Goal: Navigation & Orientation: Find specific page/section

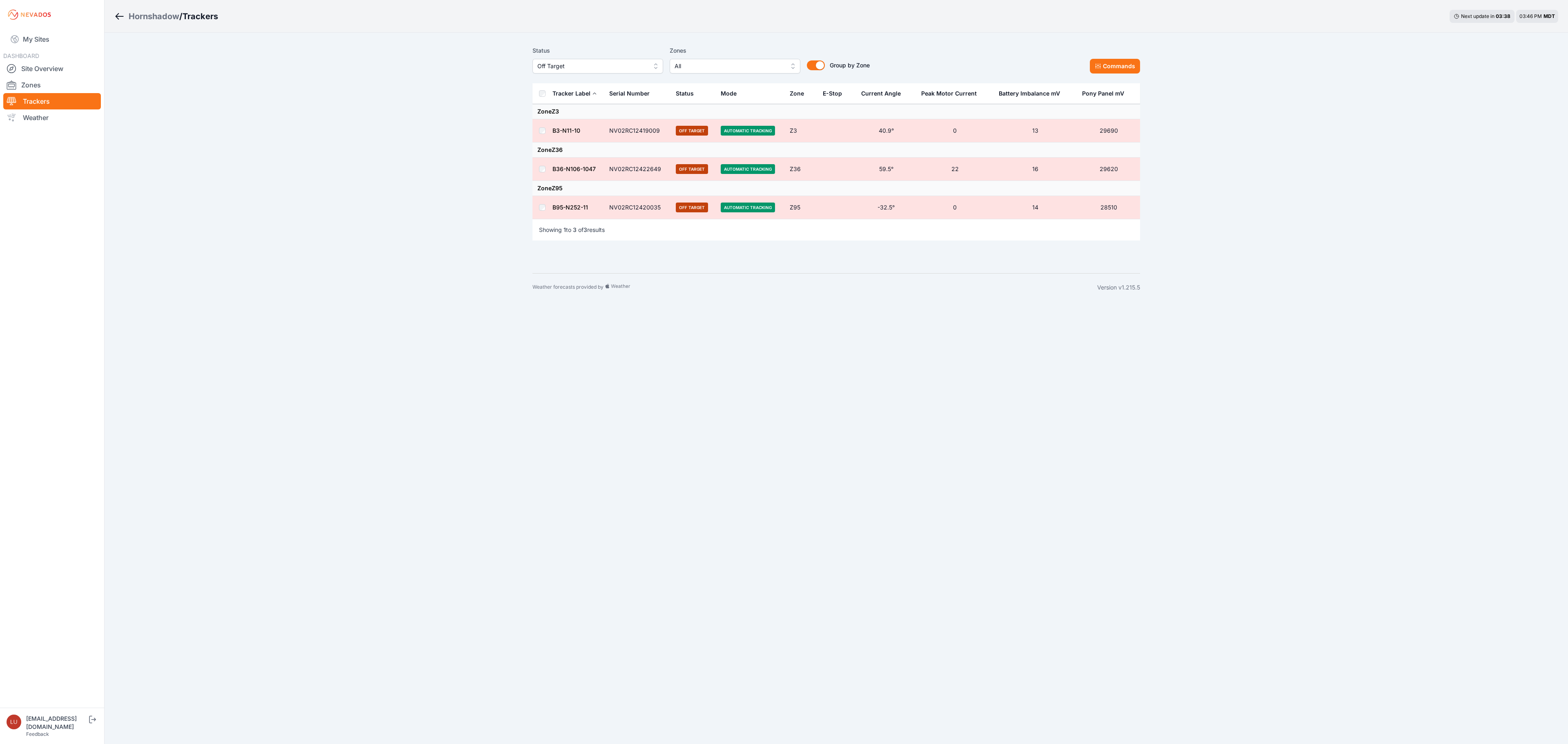
click at [144, 12] on div "Hornshadow" at bounding box center [153, 16] width 51 height 12
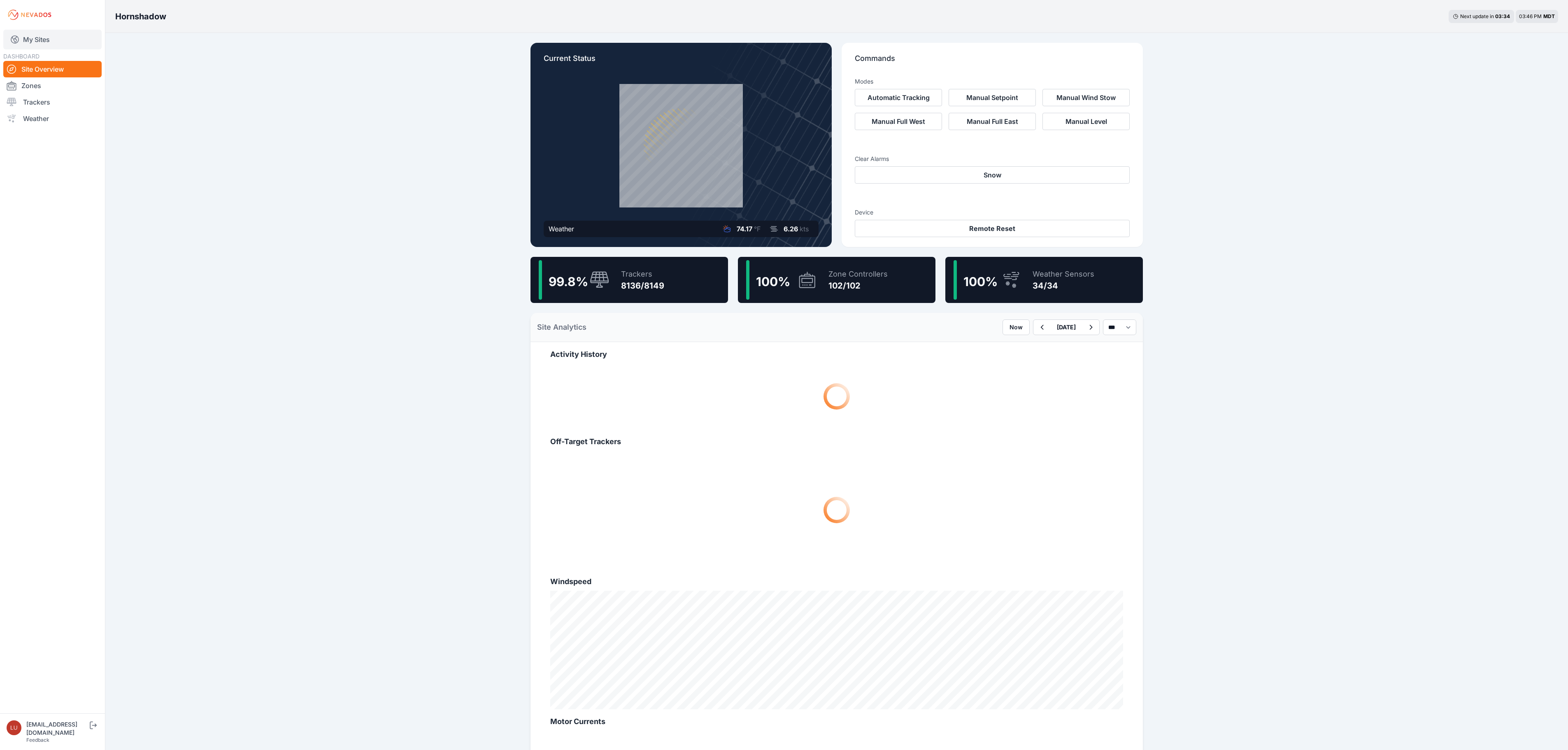
click at [42, 38] on link "My Sites" at bounding box center [52, 39] width 98 height 20
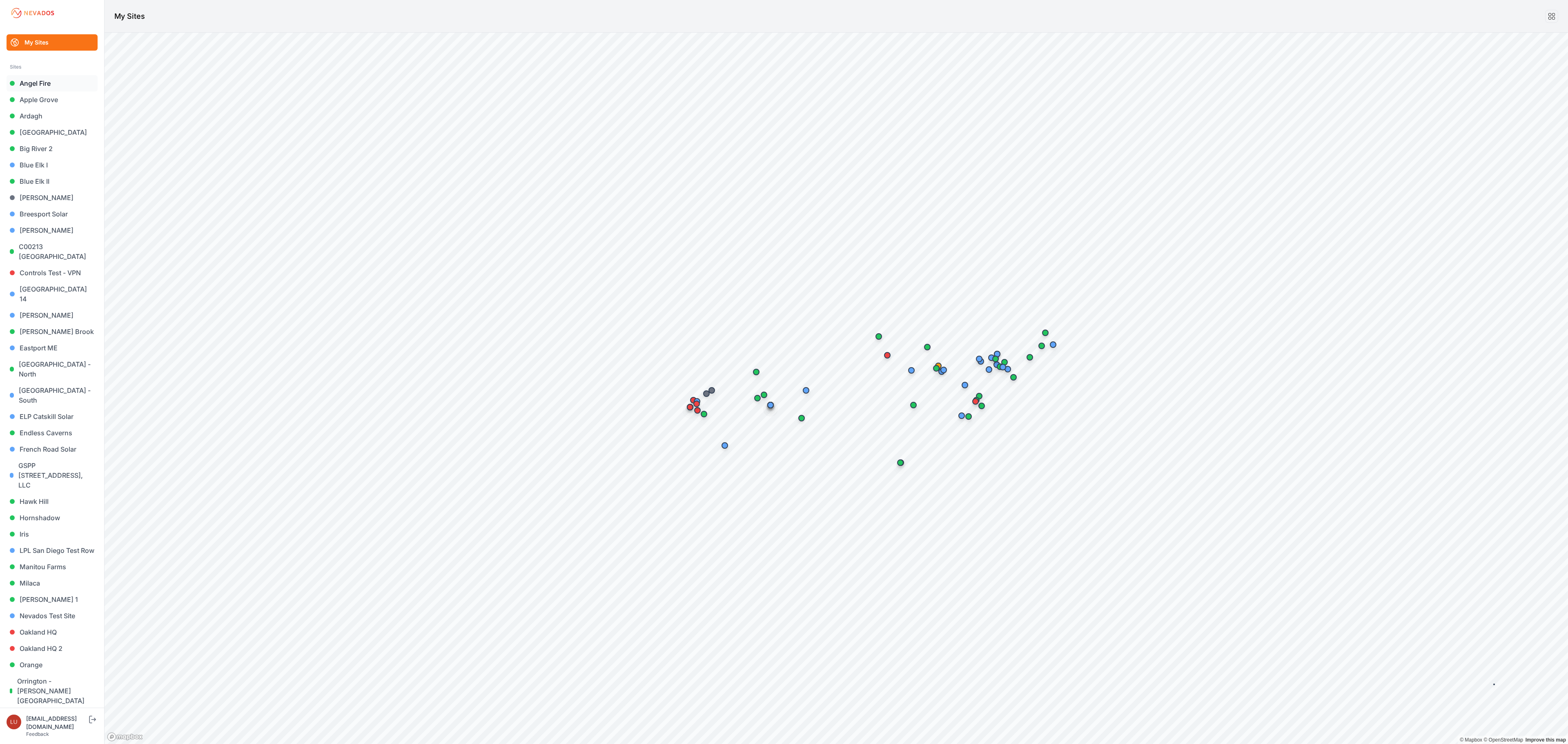
click at [46, 86] on link "Angel Fire" at bounding box center [52, 83] width 91 height 16
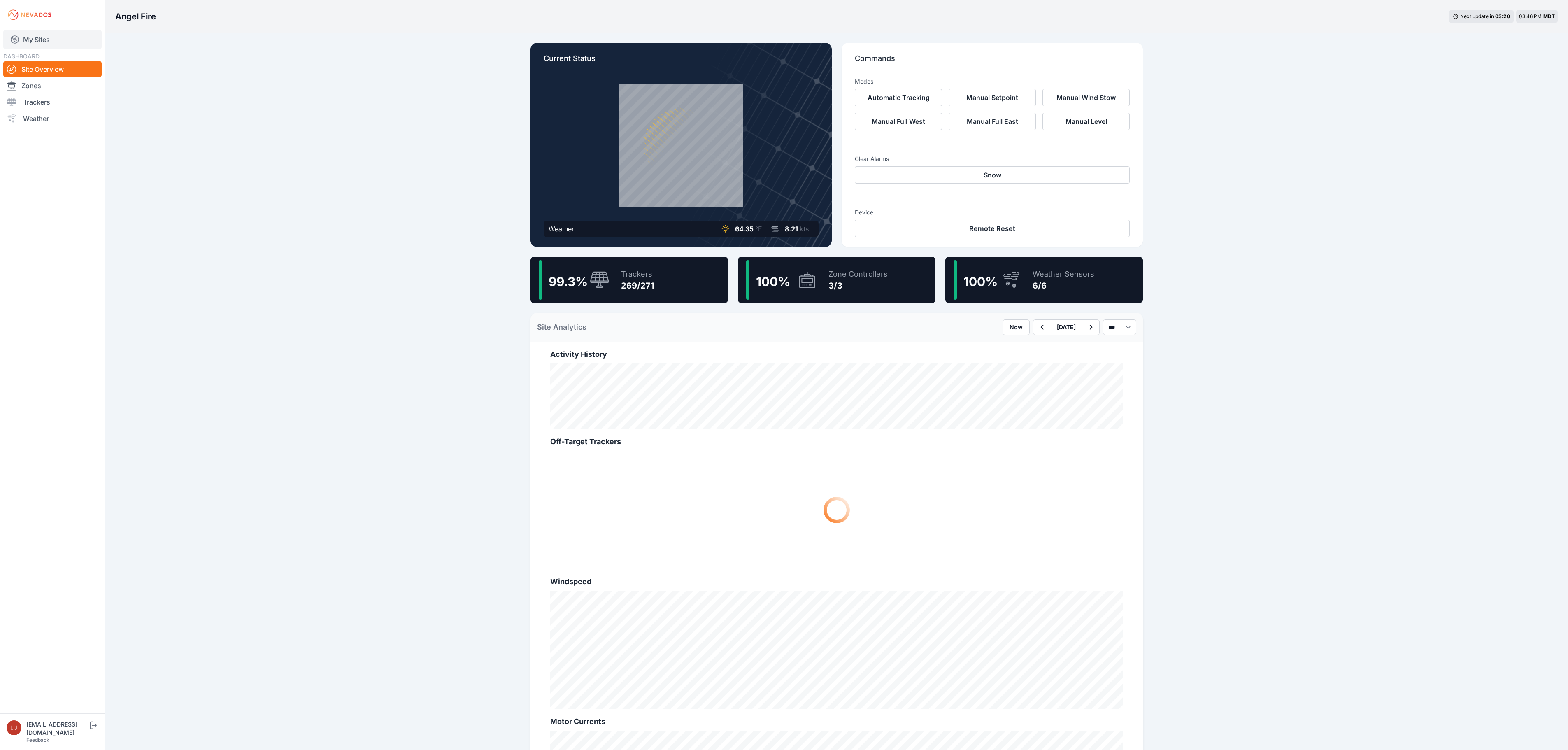
click at [56, 41] on link "My Sites" at bounding box center [52, 39] width 98 height 20
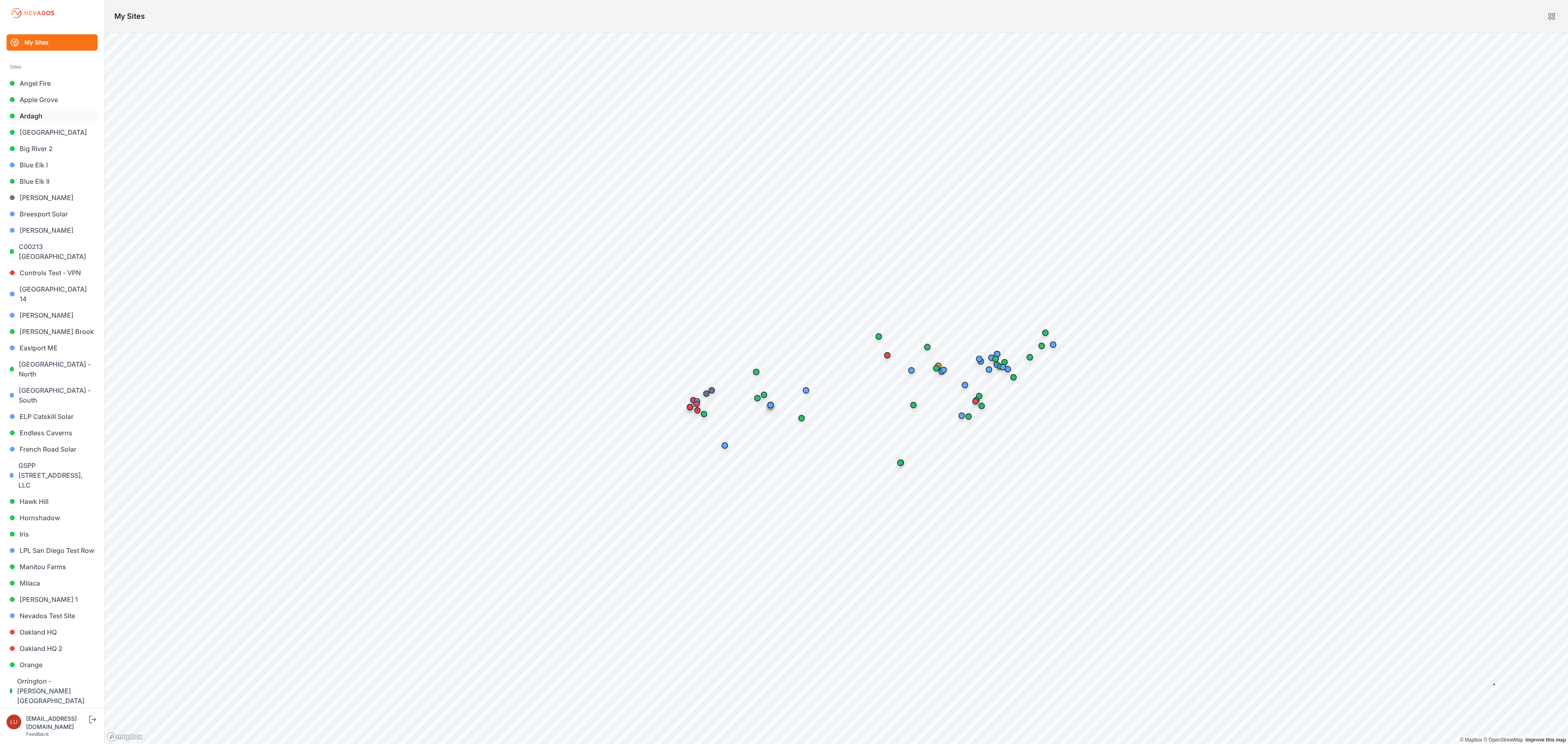
click at [30, 120] on link "Ardagh" at bounding box center [52, 116] width 91 height 16
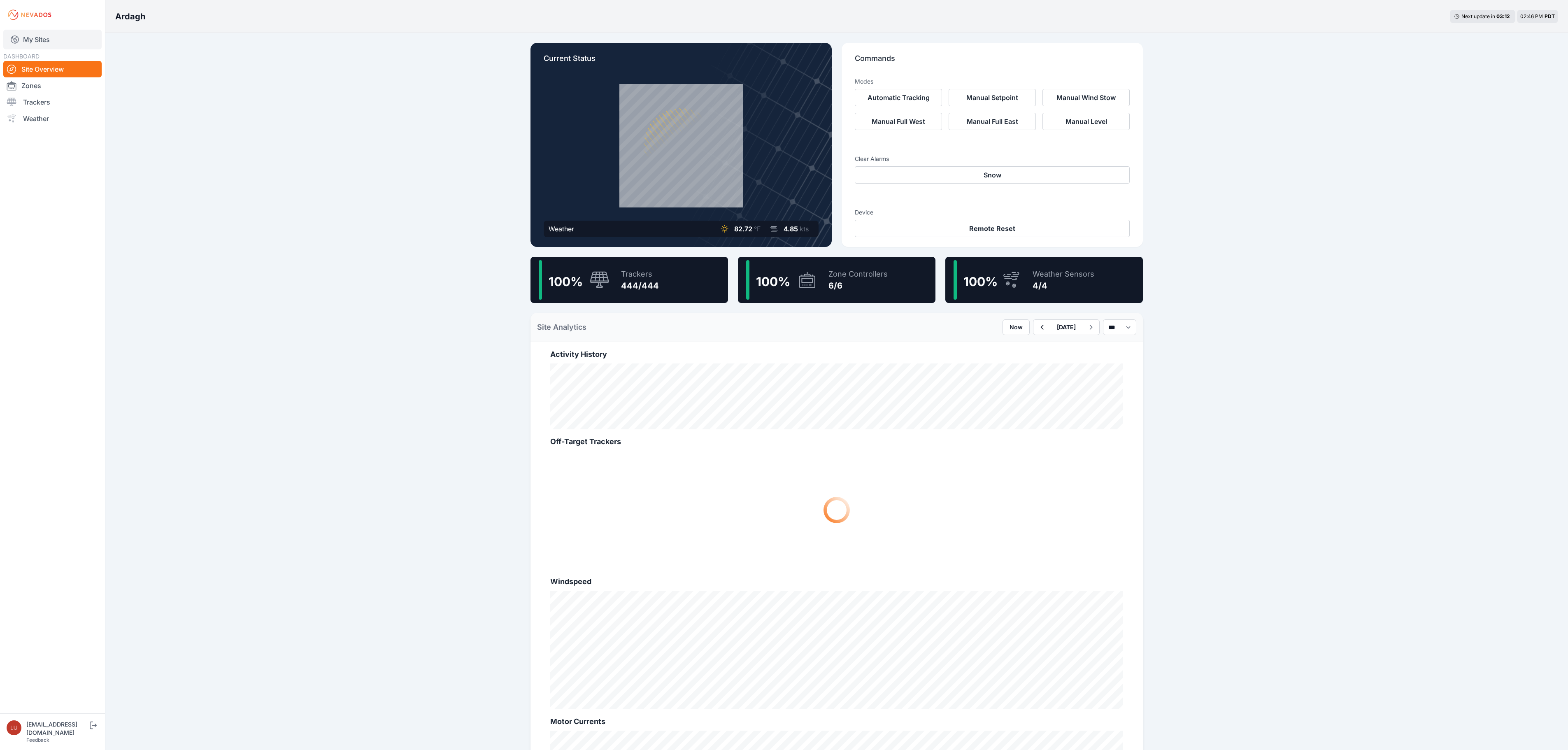
click at [53, 36] on link "My Sites" at bounding box center [52, 39] width 98 height 20
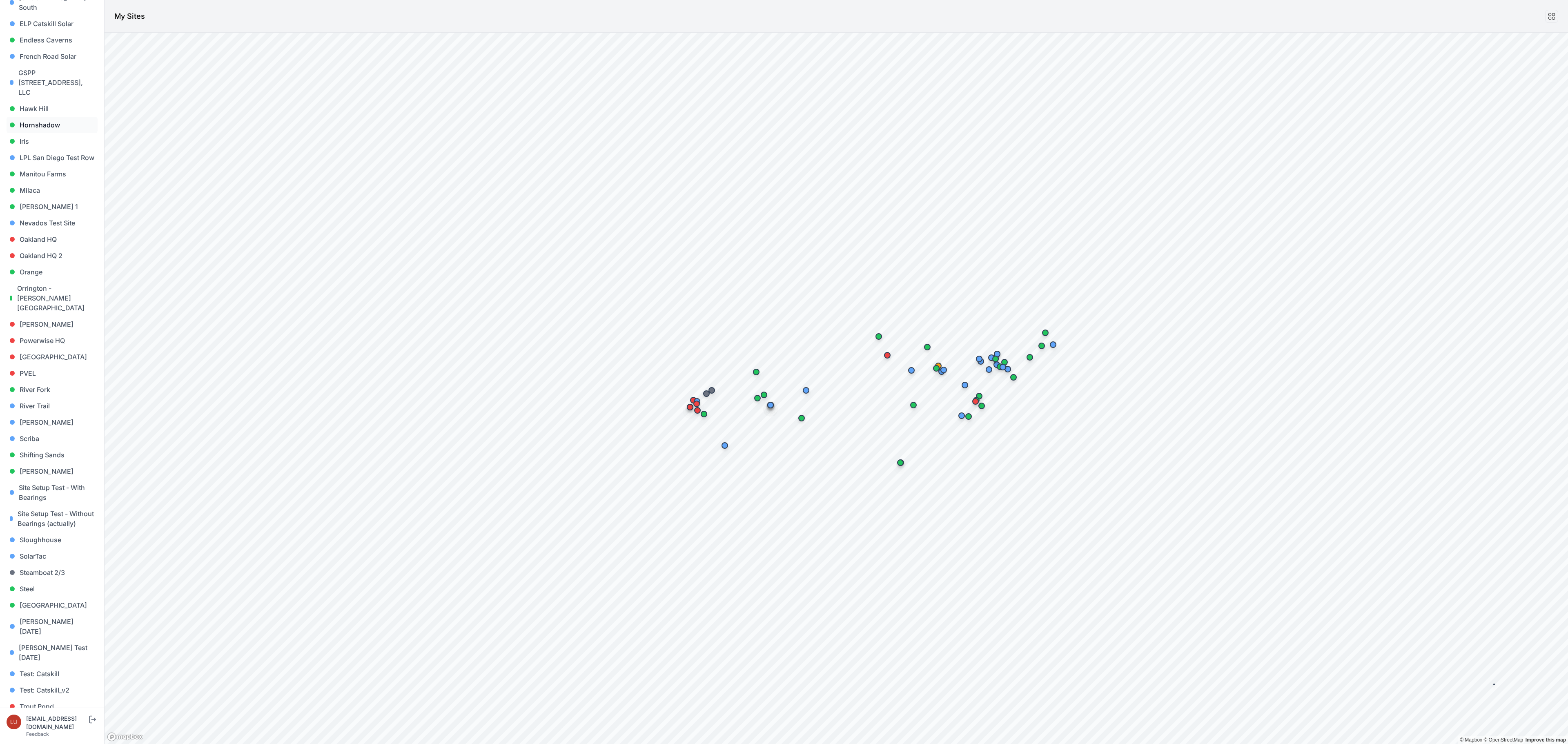
scroll to position [394, 0]
click at [43, 462] on link "Sigurd Solar" at bounding box center [52, 470] width 91 height 16
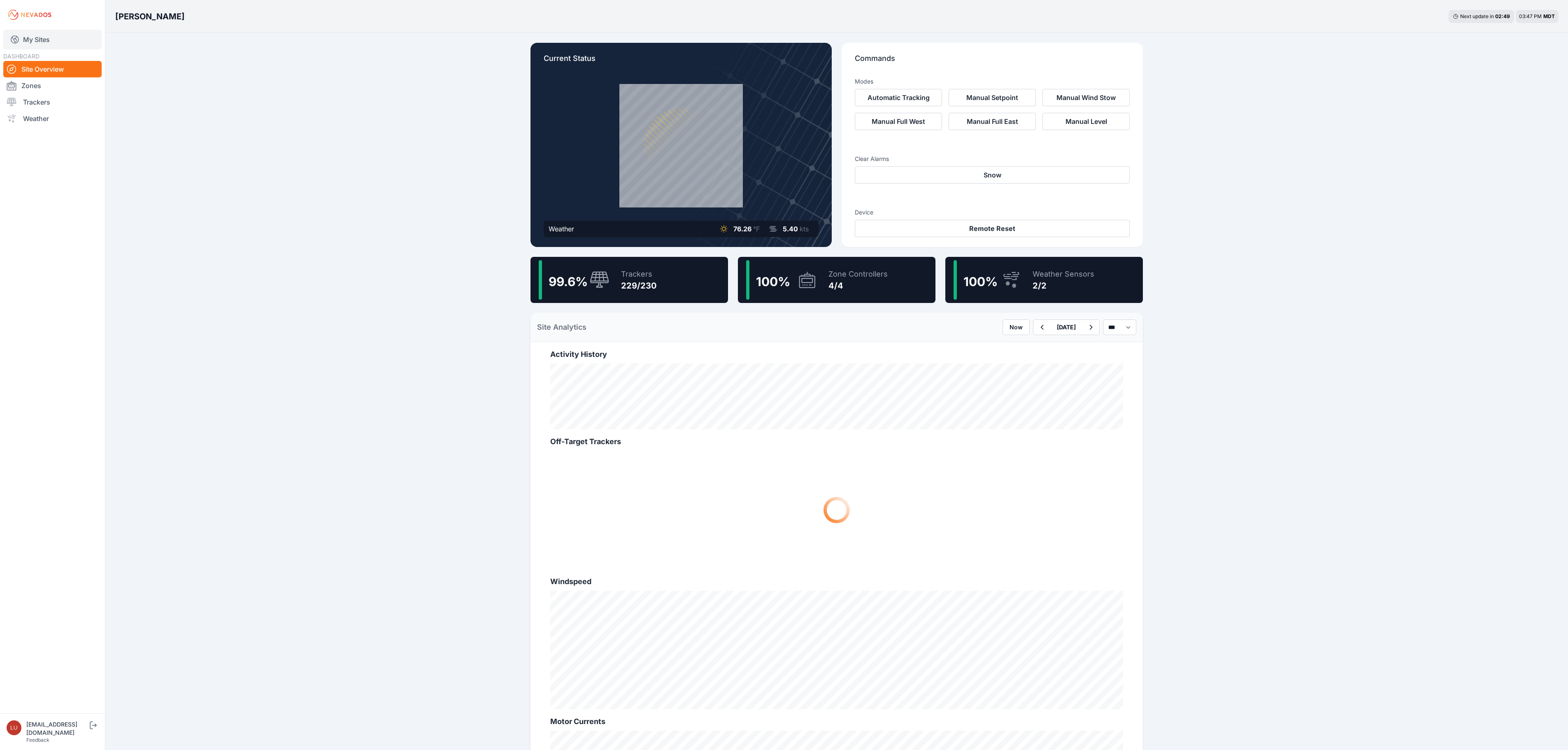
click at [31, 34] on link "My Sites" at bounding box center [52, 39] width 98 height 20
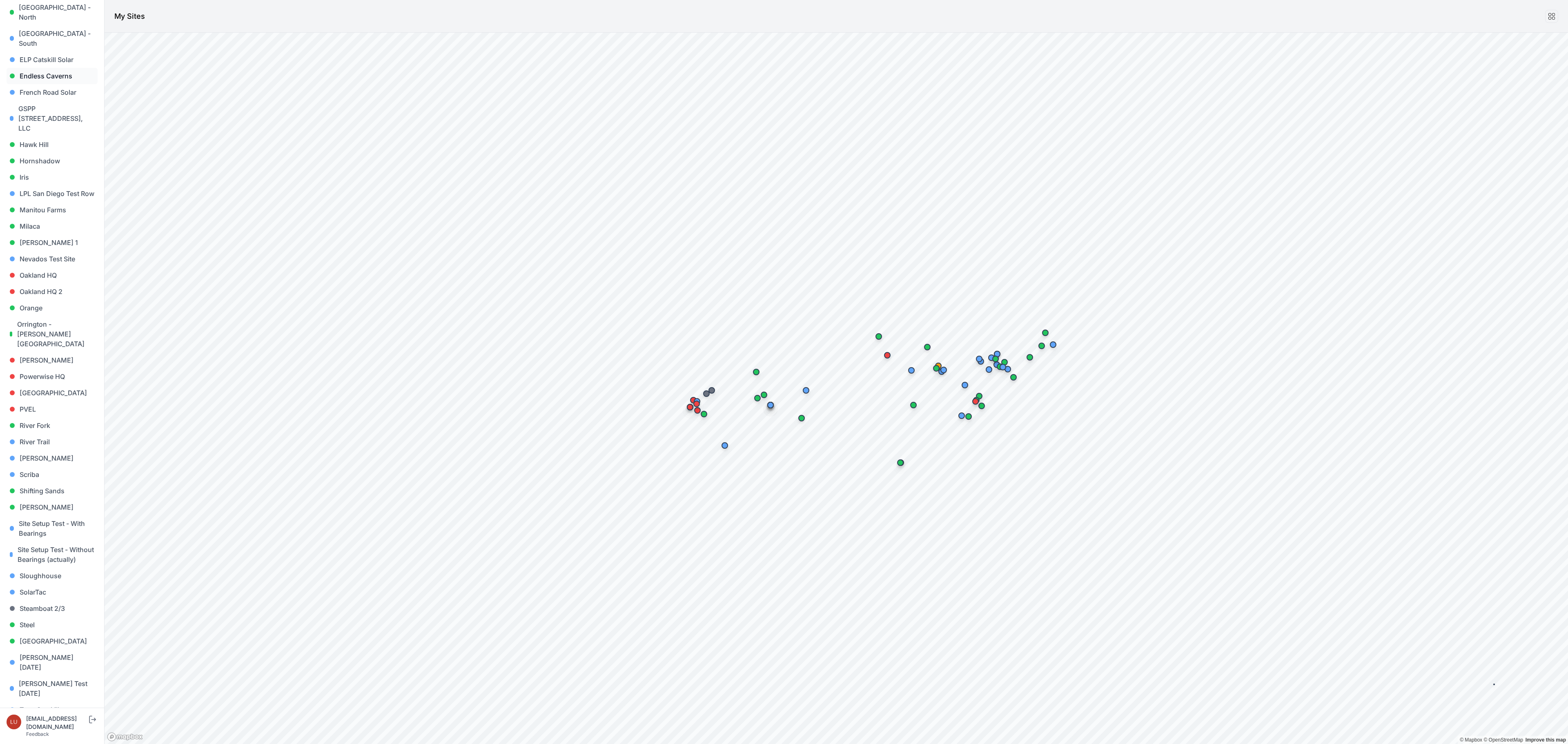
scroll to position [418, 0]
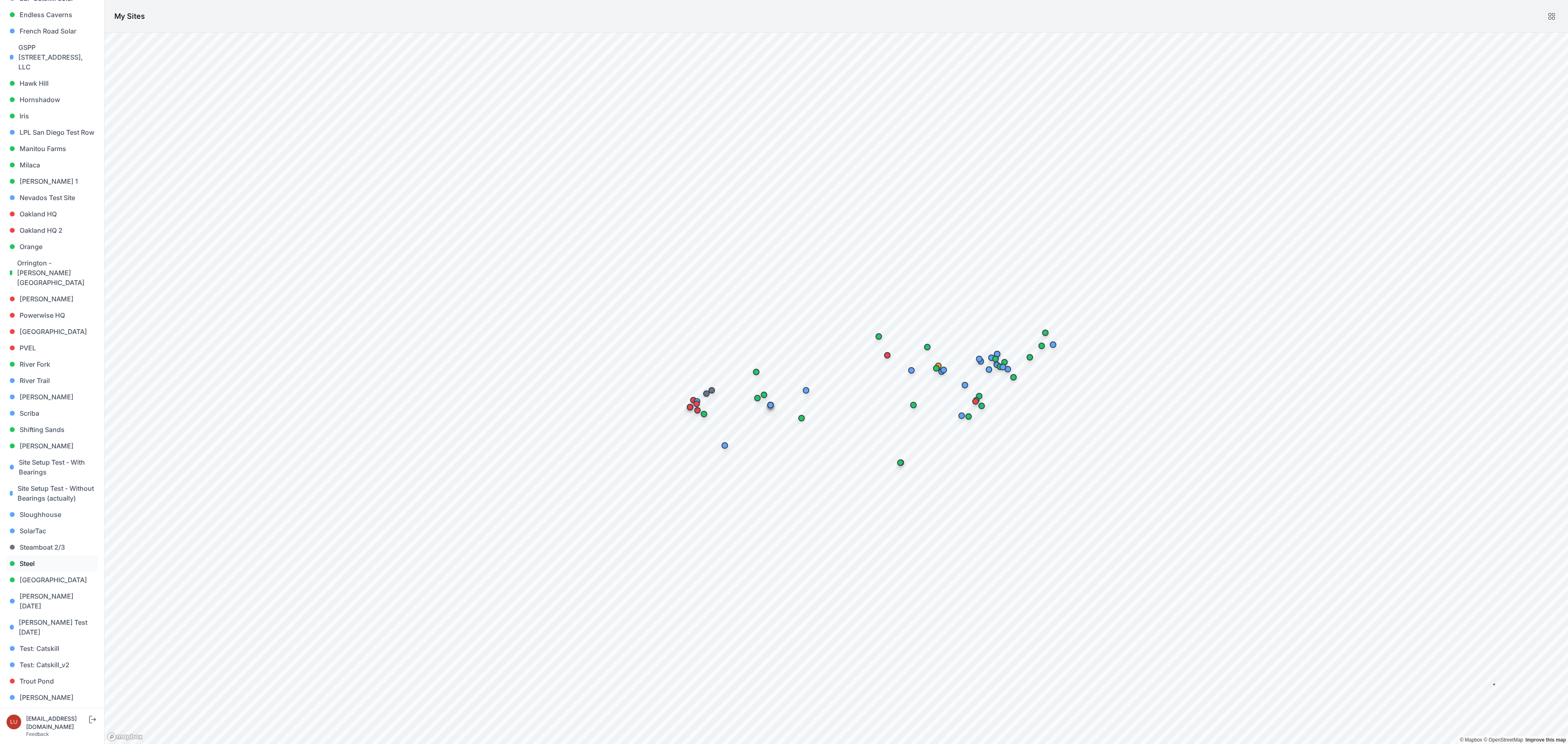
click at [30, 555] on link "Steel" at bounding box center [52, 563] width 91 height 16
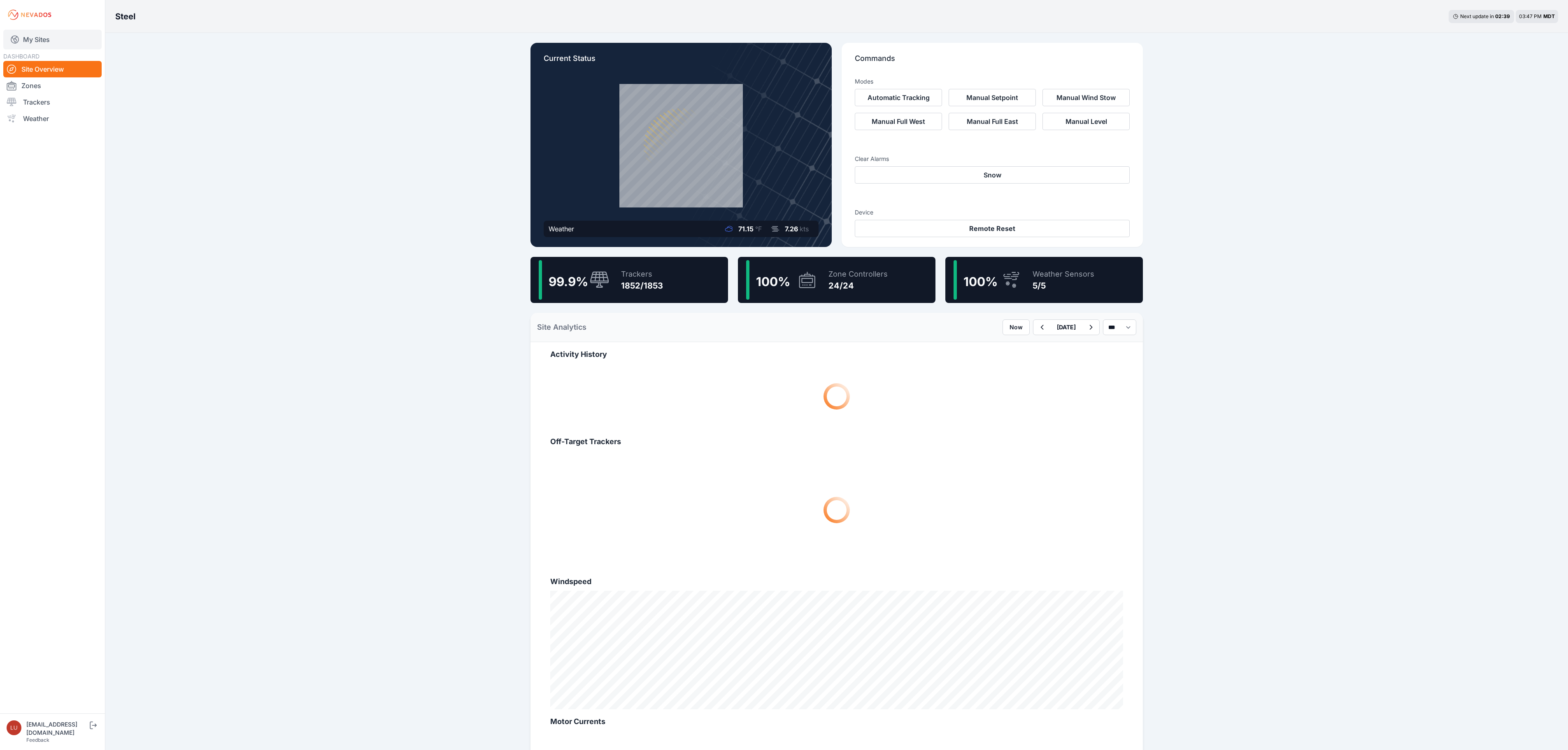
click at [31, 34] on link "My Sites" at bounding box center [52, 39] width 98 height 20
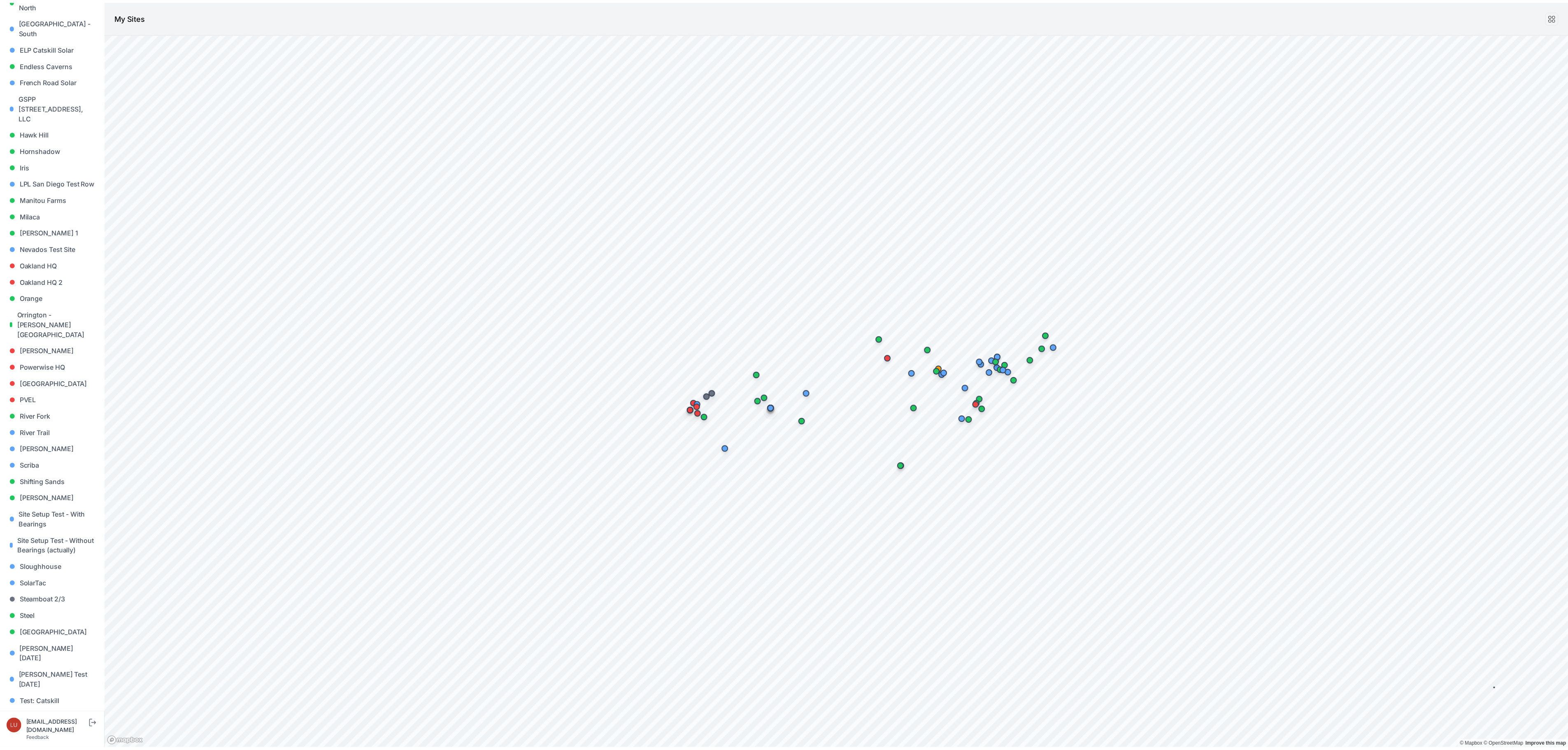
scroll to position [422, 0]
click at [43, 511] on link "Sloughhouse" at bounding box center [53, 519] width 92 height 17
